Goal: Information Seeking & Learning: Learn about a topic

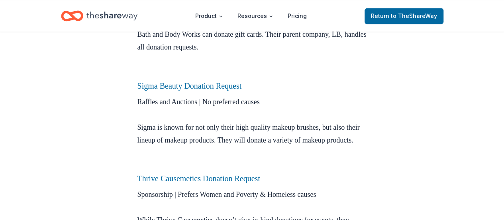
scroll to position [677, 0]
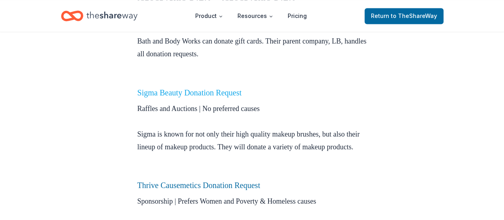
click at [198, 95] on link "Sigma Beauty Donation Request" at bounding box center [189, 92] width 104 height 9
drag, startPoint x: 508, startPoint y: 143, endPoint x: 362, endPoint y: 78, distance: 160.2
click at [362, 78] on p "Raffles and Auctions | 501c3 required | Must be located in [GEOGRAPHIC_DATA], […" at bounding box center [251, 28] width 229 height 115
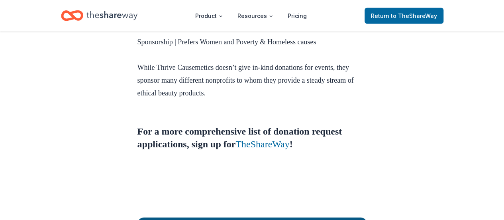
scroll to position [865, 0]
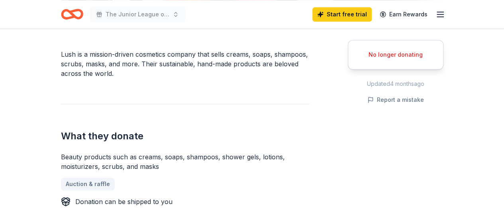
scroll to position [233, 0]
